Goal: Task Accomplishment & Management: Manage account settings

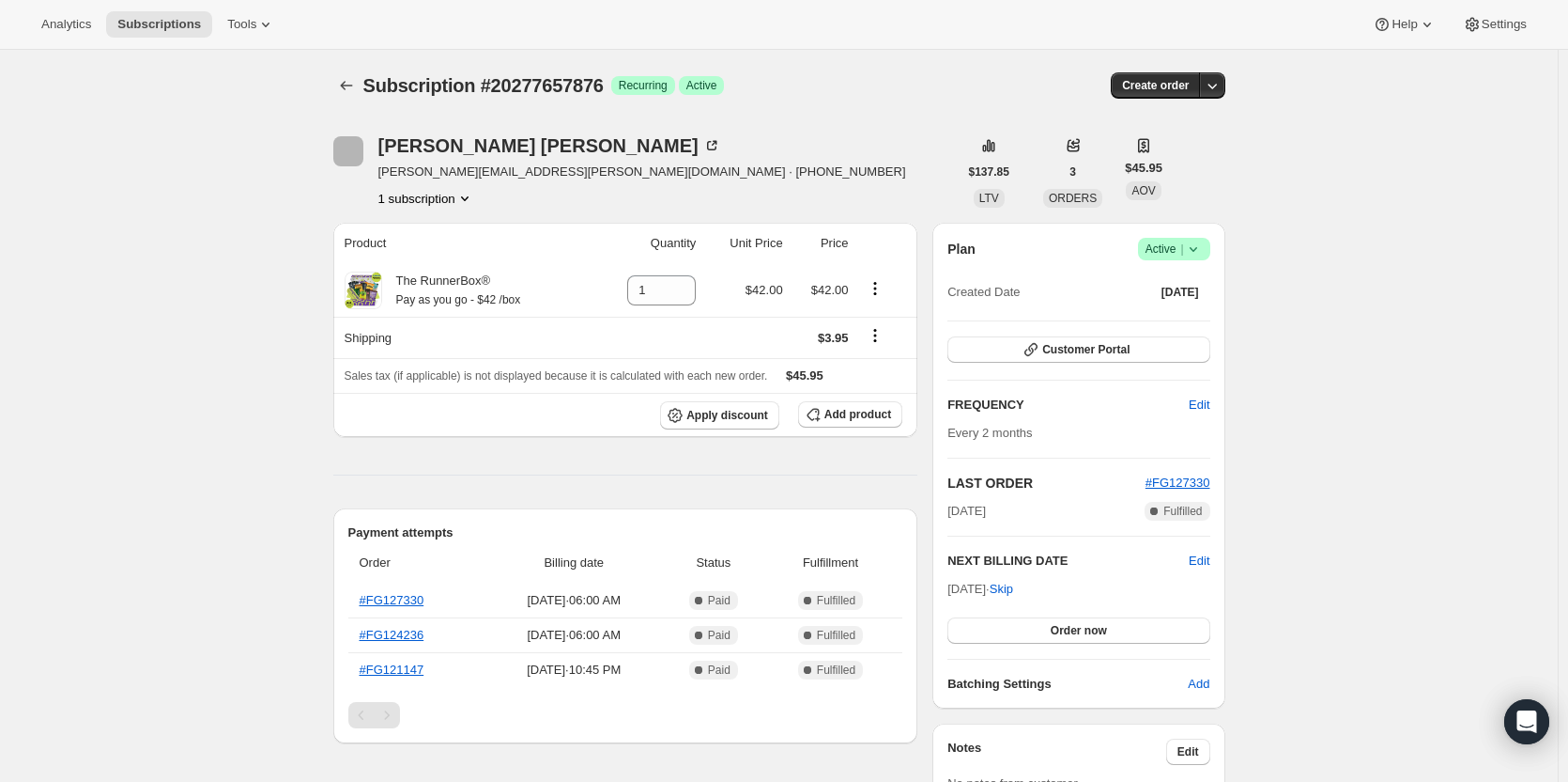
click at [1189, 253] on icon at bounding box center [1194, 249] width 19 height 19
click at [1169, 320] on span "Cancel subscription" at bounding box center [1180, 318] width 106 height 14
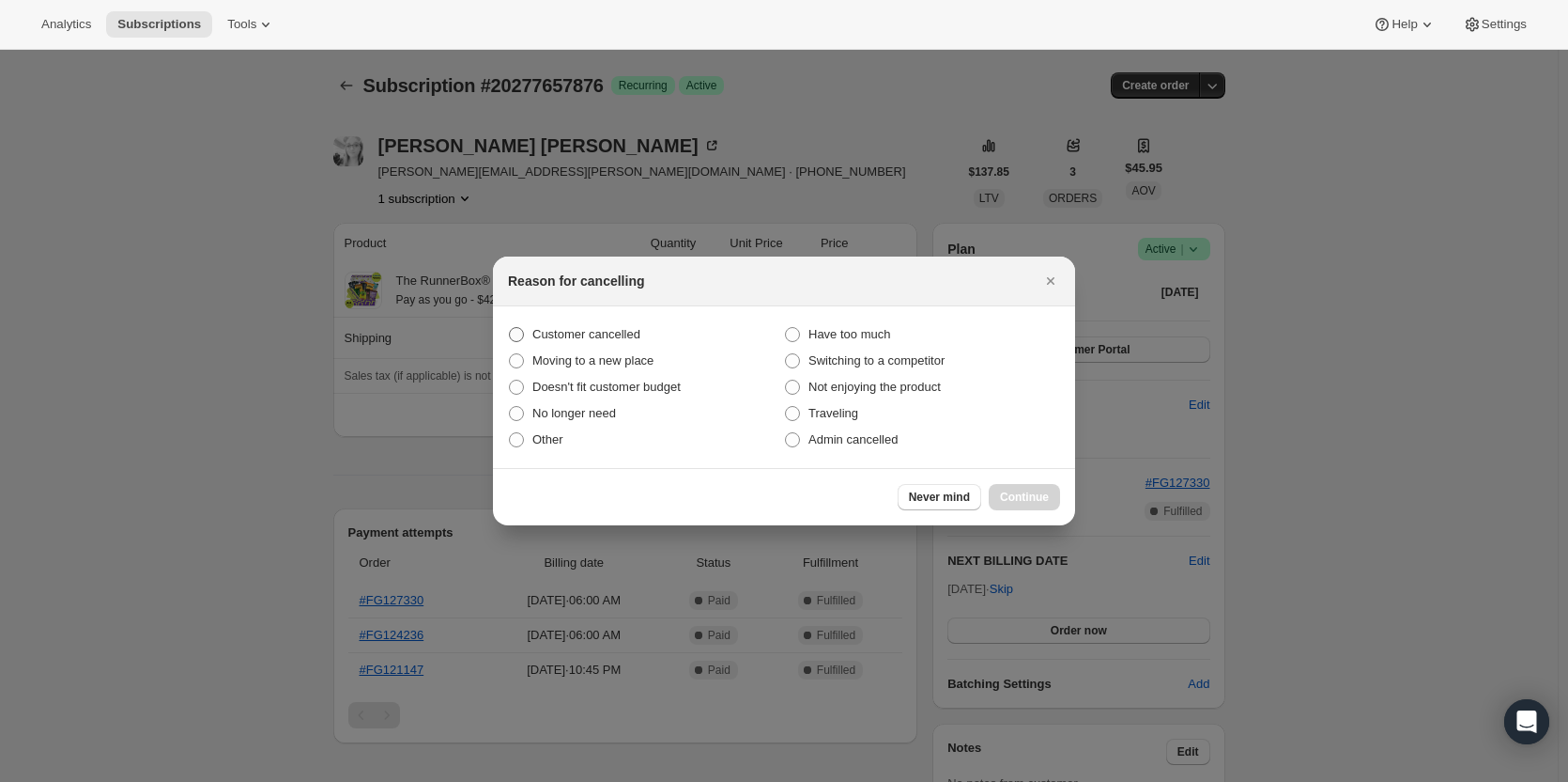
click at [615, 338] on span "Customer cancelled" at bounding box center [587, 333] width 108 height 14
click at [615, 335] on span "Customer cancelled" at bounding box center [587, 333] width 108 height 14
click at [510, 328] on input "Customer cancelled" at bounding box center [509, 327] width 1 height 1
radio input "true"
click at [1007, 488] on button "Continue" at bounding box center [1024, 497] width 71 height 27
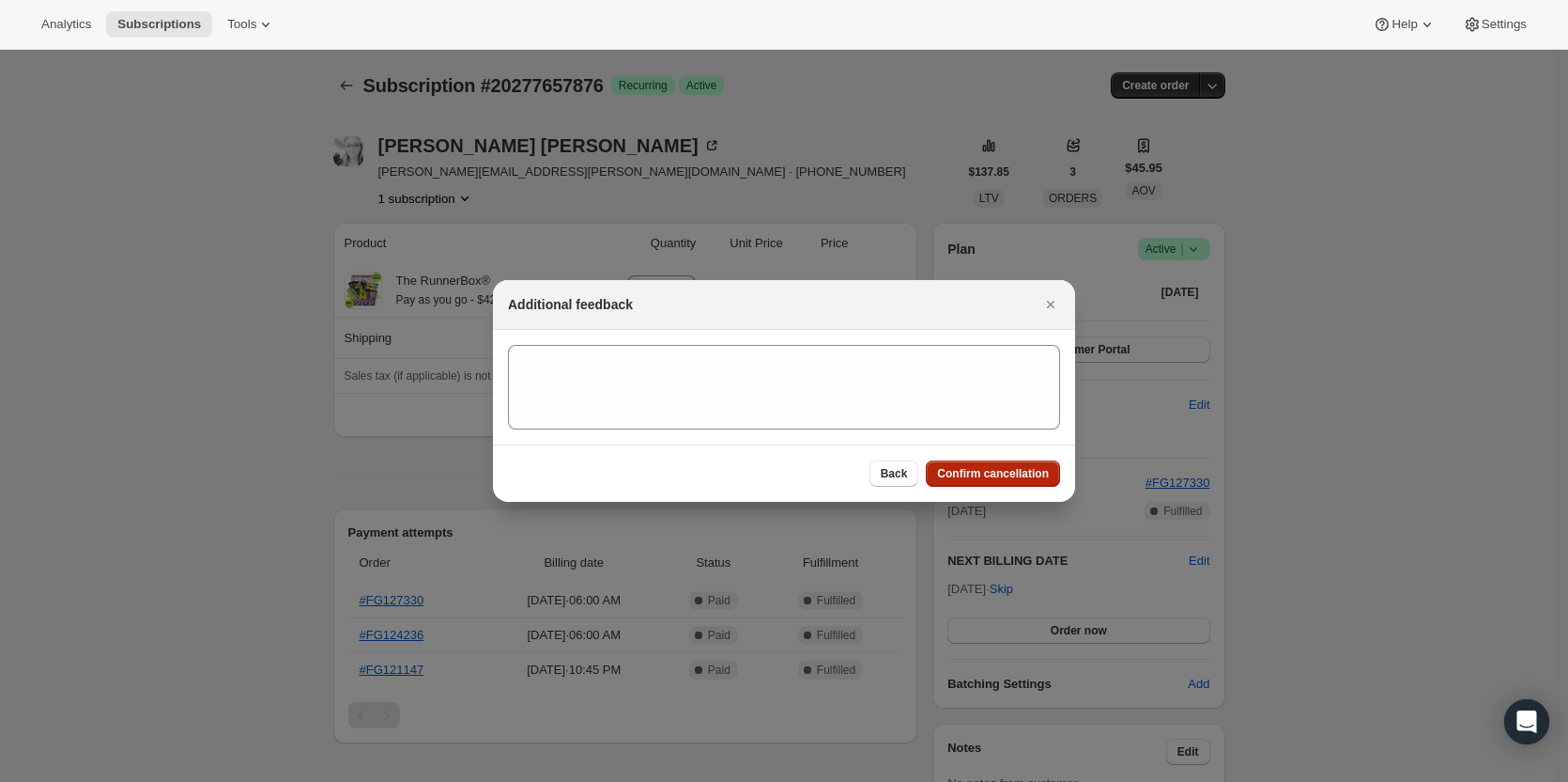
click at [1008, 476] on span "Confirm cancellation" at bounding box center [993, 473] width 112 height 15
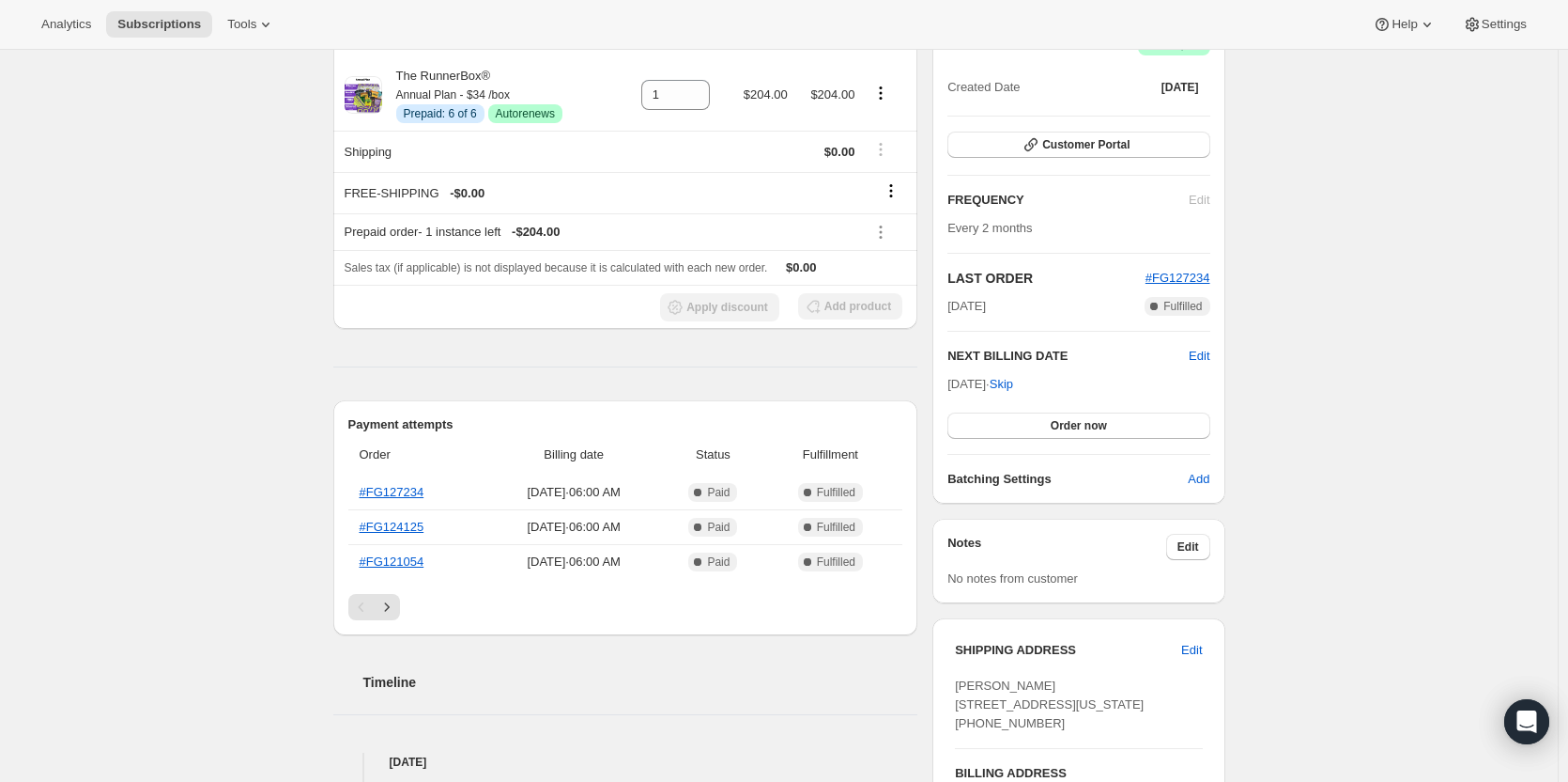
scroll to position [282, 0]
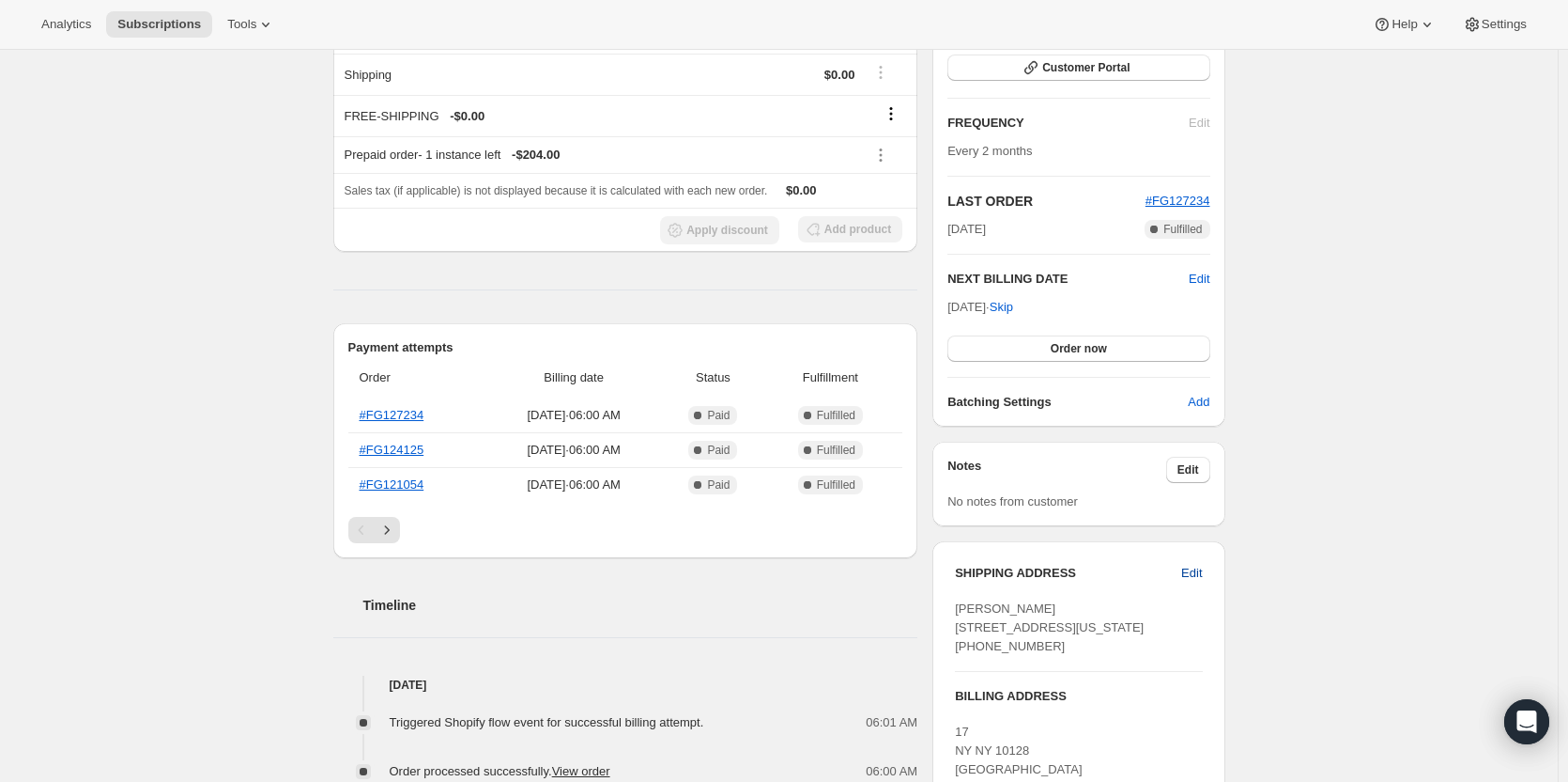
click at [1187, 574] on span "Edit" at bounding box center [1192, 573] width 21 height 19
select select "United States"
select select "NY"
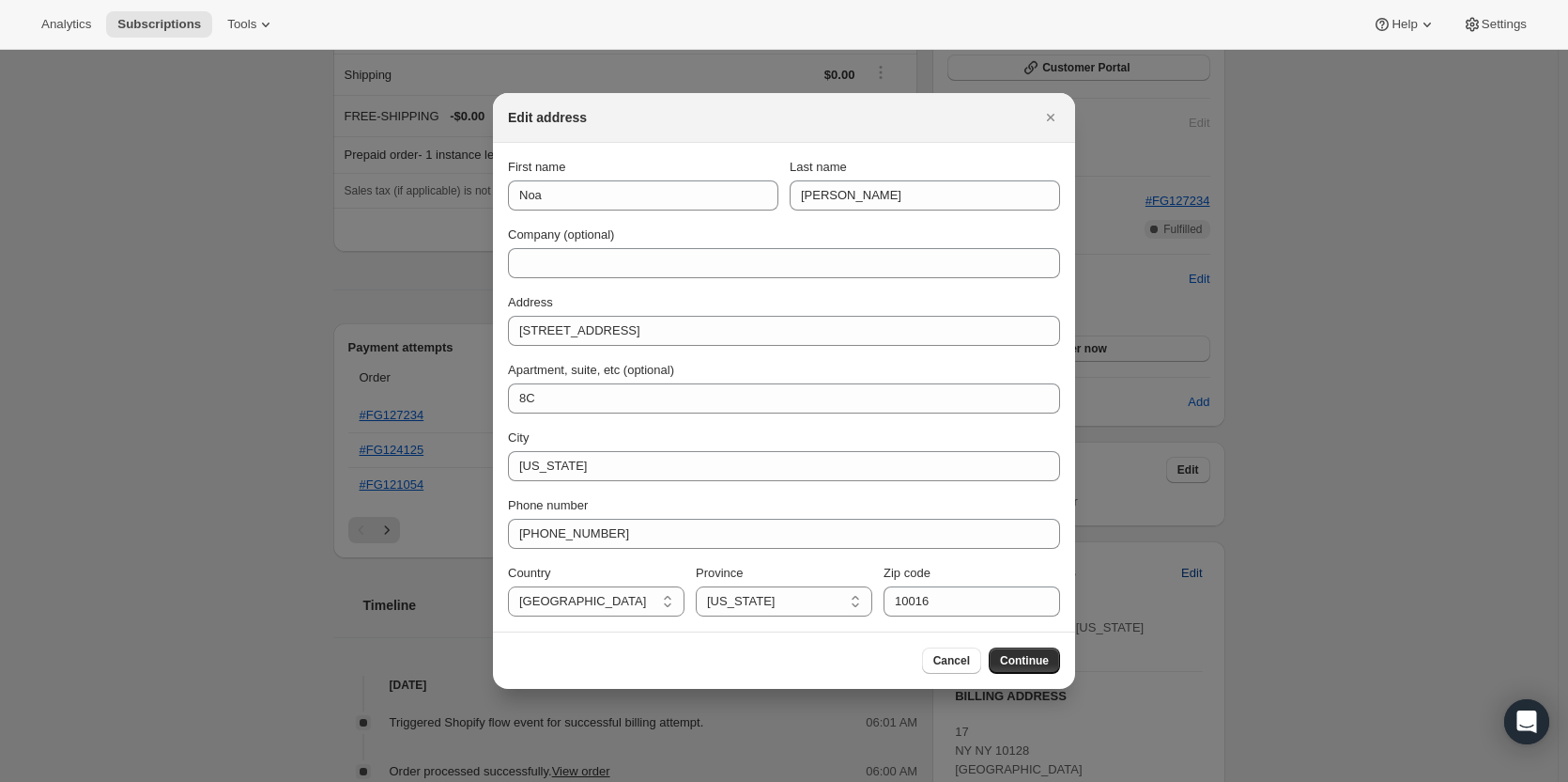
scroll to position [0, 0]
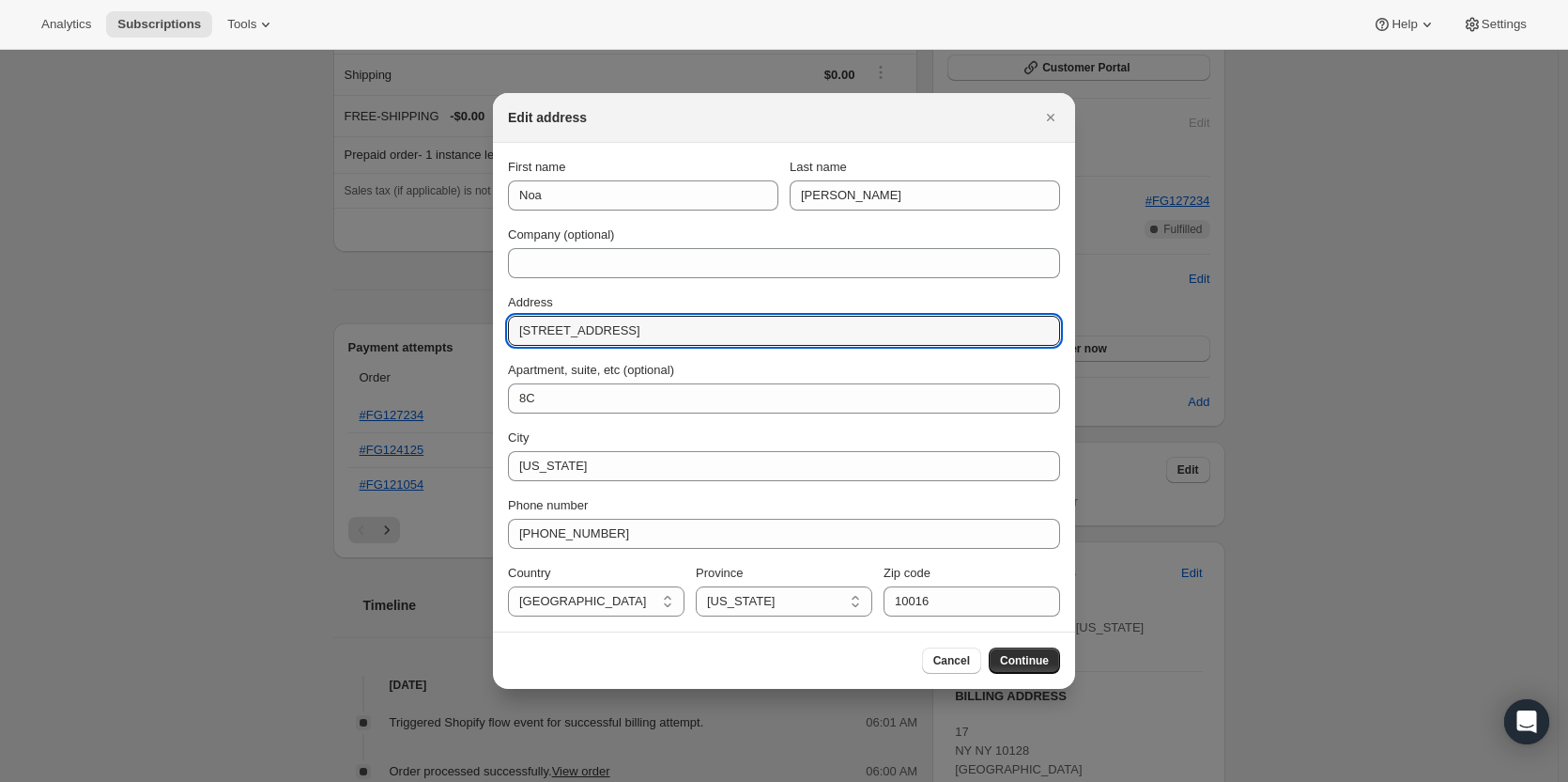
drag, startPoint x: 658, startPoint y: 333, endPoint x: 440, endPoint y: 330, distance: 218.0
paste input "91 Sidney Street"
type input "91 Sidney Street"
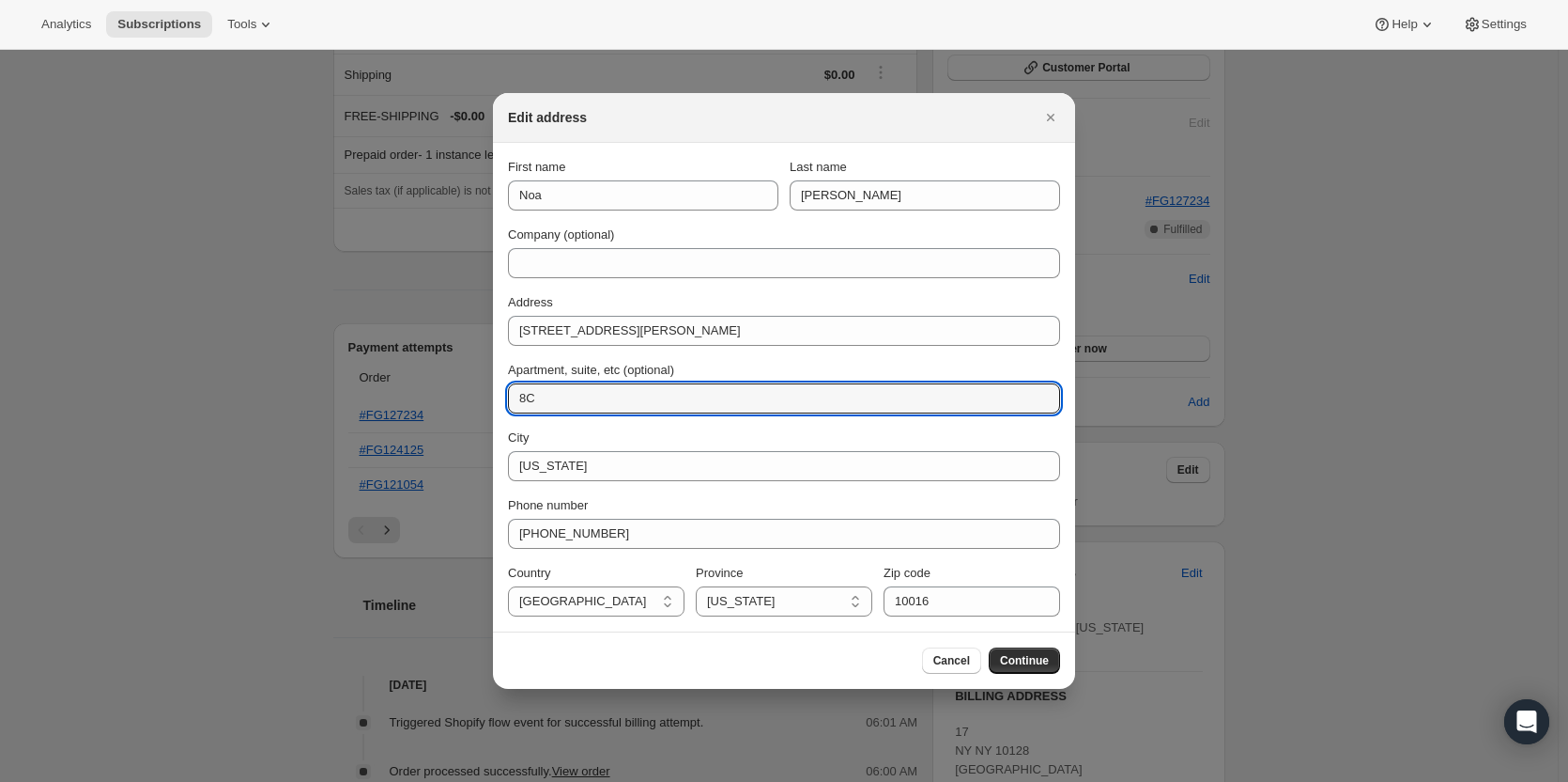
drag, startPoint x: 598, startPoint y: 390, endPoint x: 406, endPoint y: 389, distance: 192.0
paste input "Apartment 506"
type input "Apartment 506"
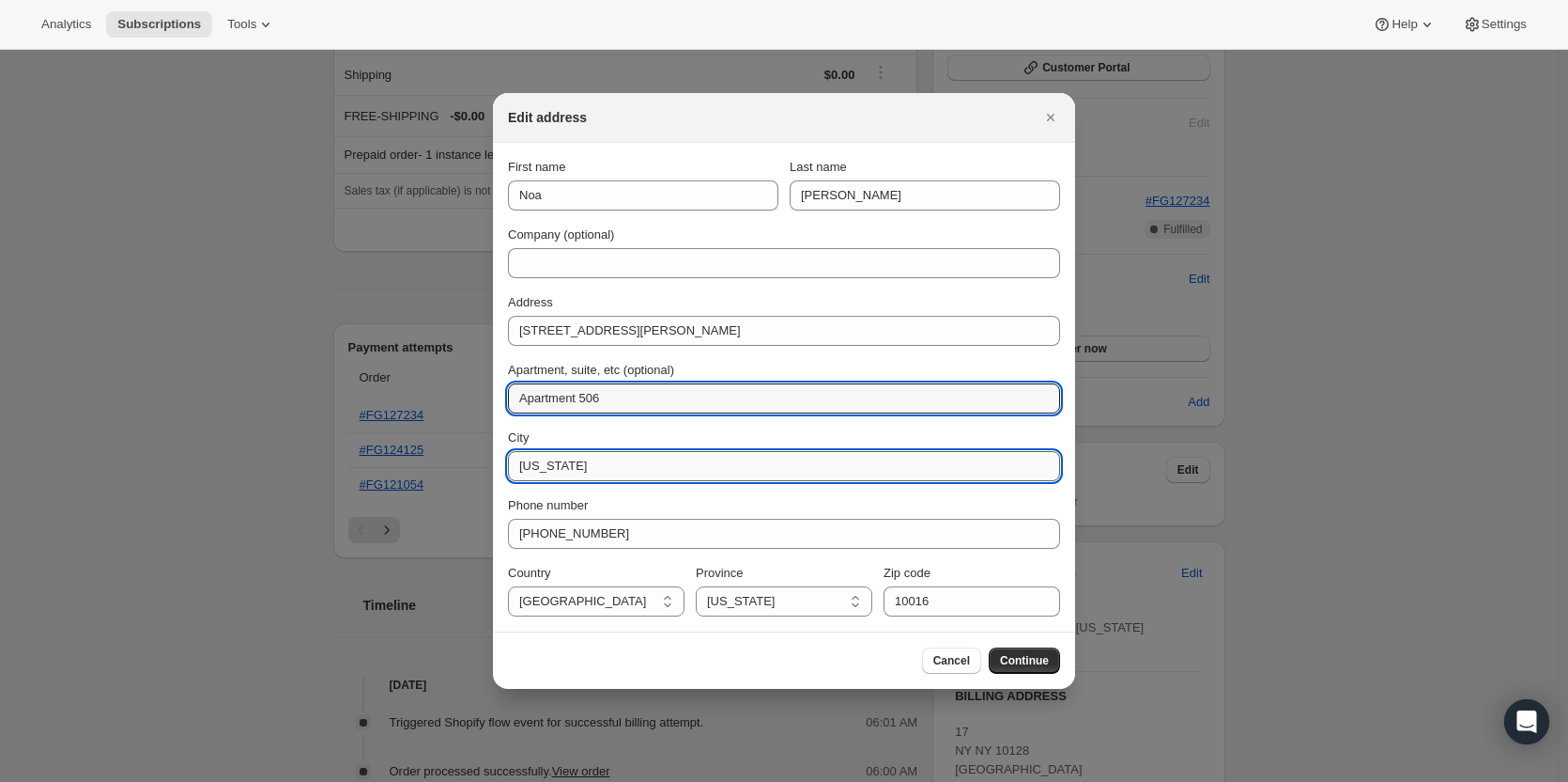
click at [581, 458] on input "New York" at bounding box center [784, 466] width 553 height 30
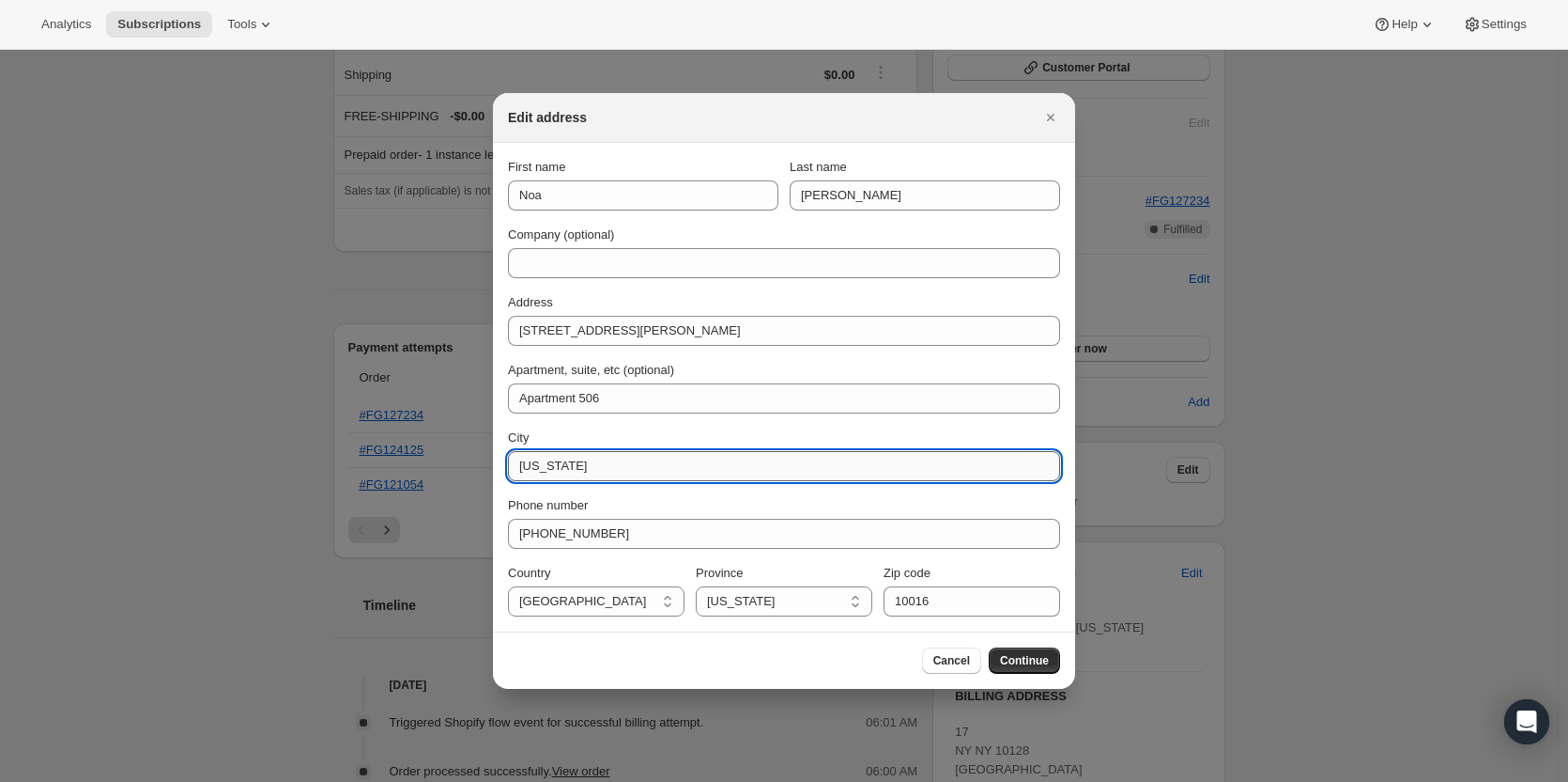
click at [581, 458] on input "New York" at bounding box center [784, 466] width 553 height 30
paste input "Cambridge"
type input "Cambridge"
click at [749, 604] on select "Alabama Arizona Arkansas California Colorado Connecticut Delaware District of C…" at bounding box center [784, 601] width 177 height 30
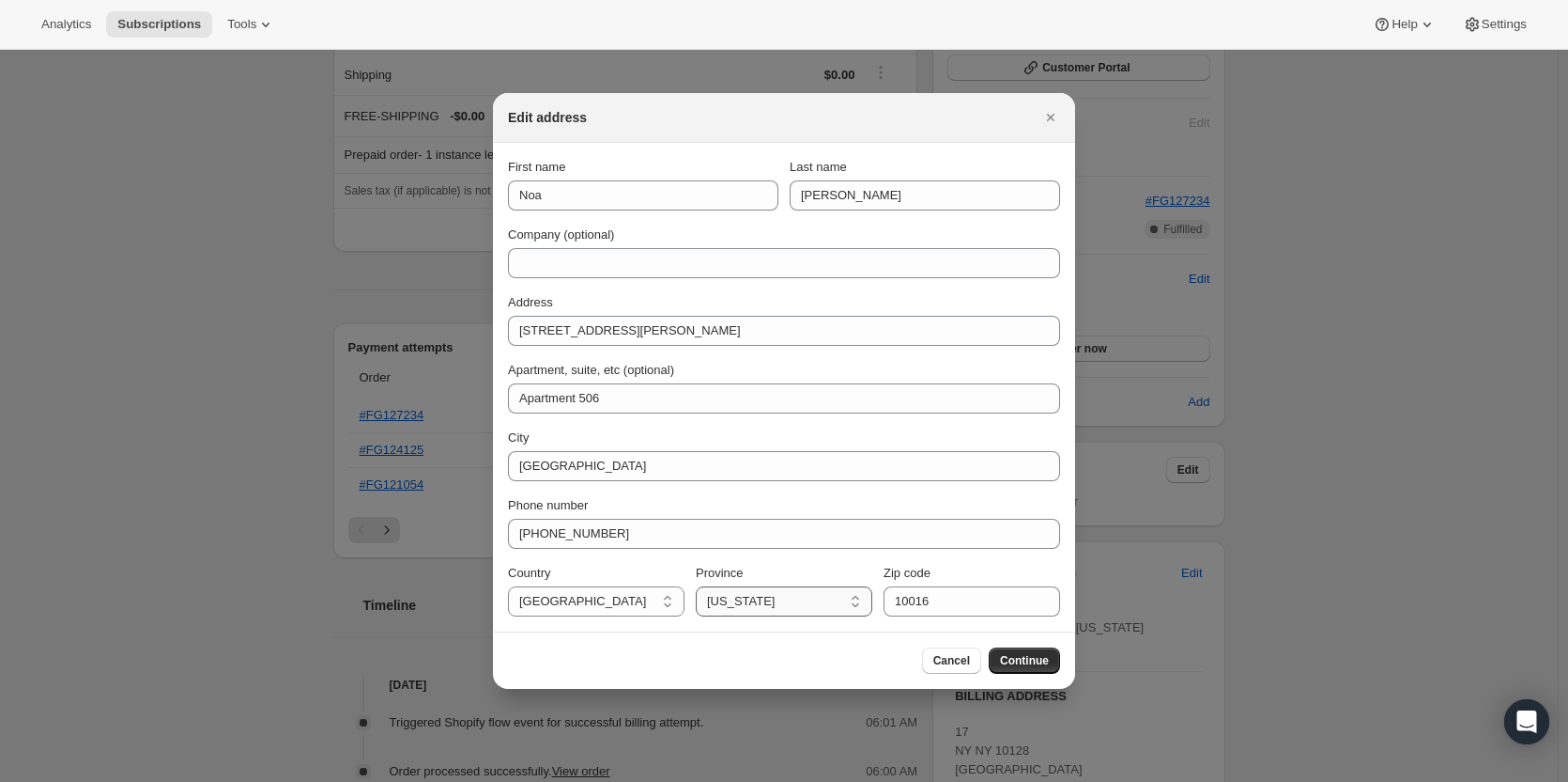
select select "MA"
click at [696, 586] on select "Alabama Arizona Arkansas California Colorado Connecticut Delaware District of C…" at bounding box center [784, 601] width 177 height 30
paste input "Cambridge"
paste input "02139"
type input "02139"
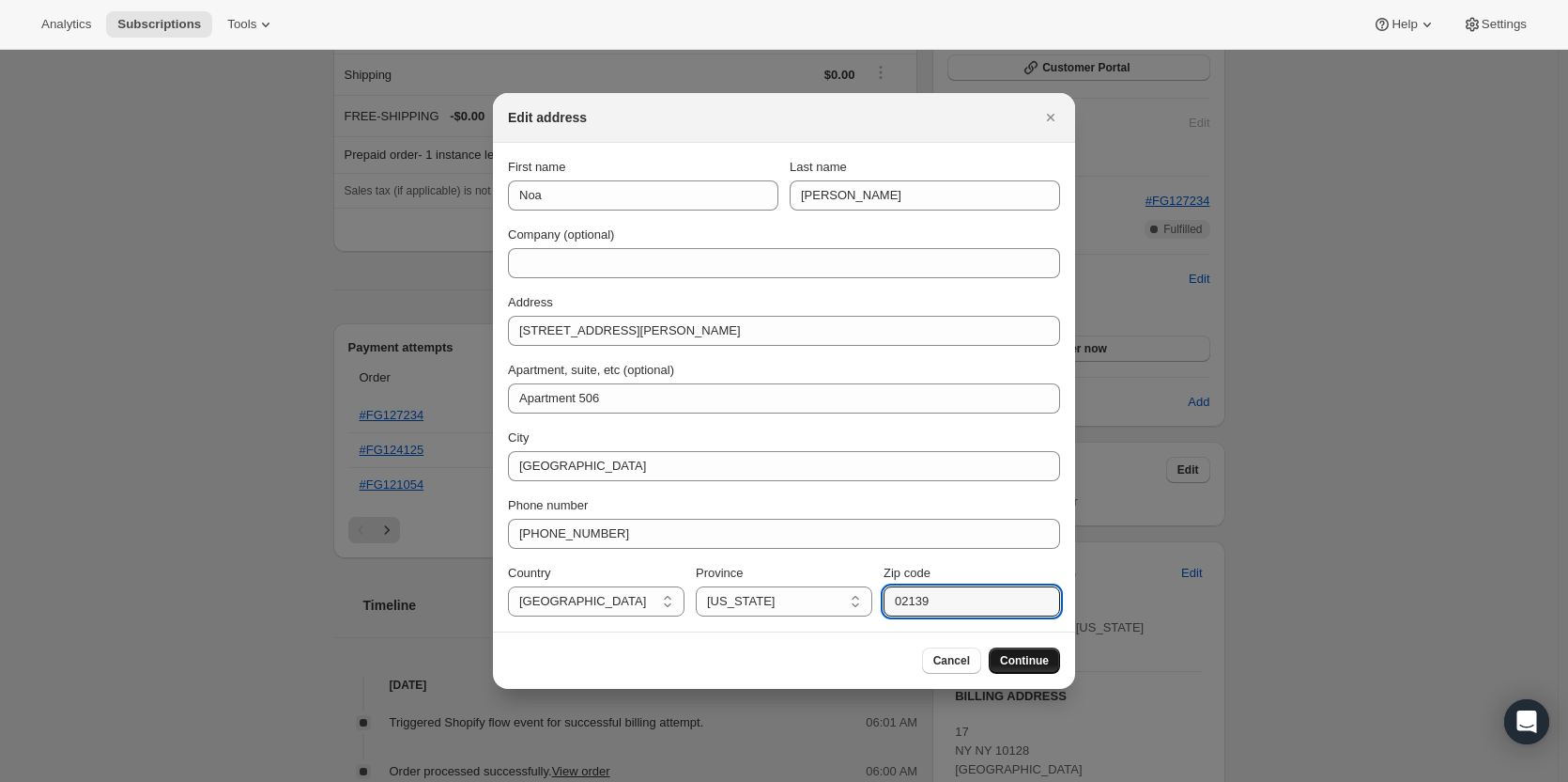
click at [1013, 657] on span "Continue" at bounding box center [1025, 661] width 49 height 15
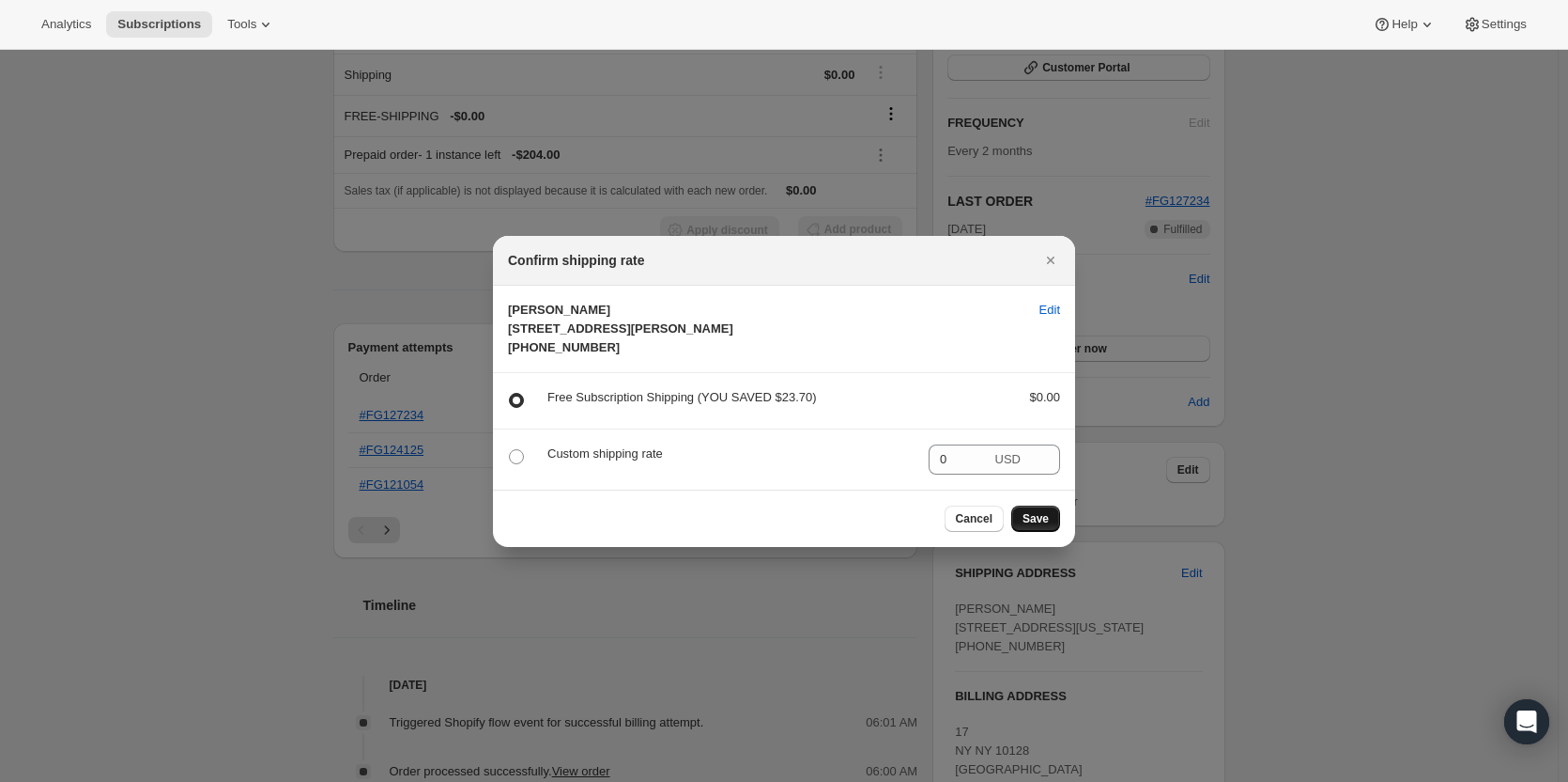
click at [1049, 532] on button "Save" at bounding box center [1036, 519] width 49 height 27
